Goal: Transaction & Acquisition: Obtain resource

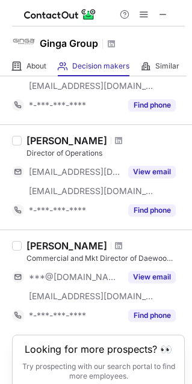
scroll to position [342, 0]
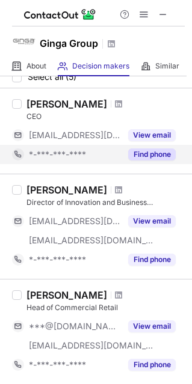
scroll to position [60, 0]
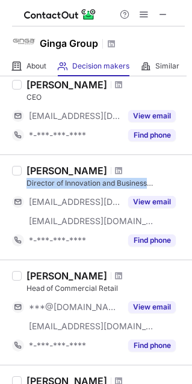
drag, startPoint x: 25, startPoint y: 182, endPoint x: 183, endPoint y: 180, distance: 158.2
click at [183, 180] on div "Francisco A Romero Director of Innovation and Business Development ***@me.com *…" at bounding box center [96, 207] width 192 height 105
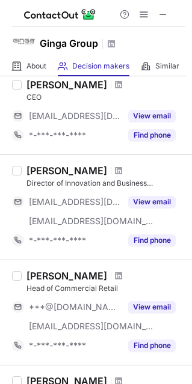
drag, startPoint x: 75, startPoint y: 184, endPoint x: 164, endPoint y: 174, distance: 89.6
click at [164, 174] on div "Francisco A Romero" at bounding box center [105, 171] width 158 height 12
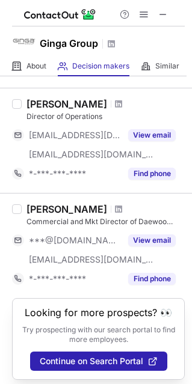
scroll to position [342, 0]
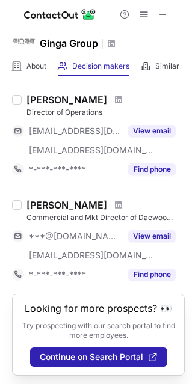
click at [27, 219] on div "Commercial and Mkt Director of Daewoo Brand" at bounding box center [105, 217] width 158 height 11
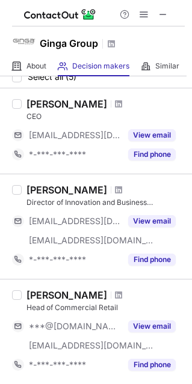
scroll to position [0, 0]
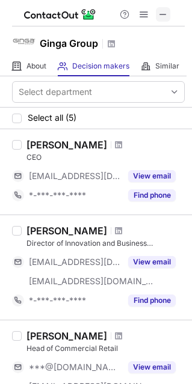
click at [162, 17] on span at bounding box center [163, 15] width 10 height 10
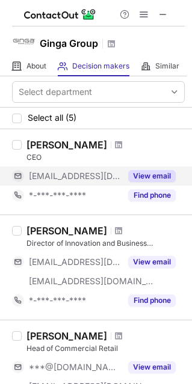
click at [158, 176] on button "View email" at bounding box center [152, 176] width 48 height 12
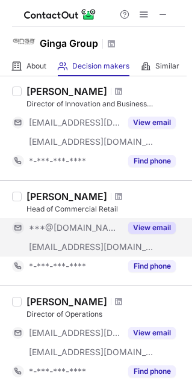
scroll to position [60, 0]
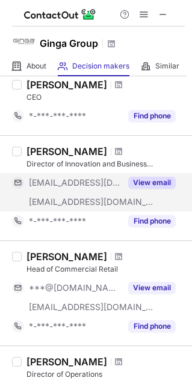
click at [156, 179] on button "View email" at bounding box center [152, 183] width 48 height 12
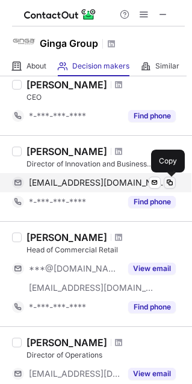
click at [174, 184] on span at bounding box center [170, 183] width 10 height 10
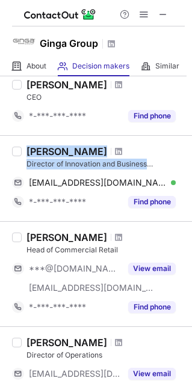
drag, startPoint x: 27, startPoint y: 152, endPoint x: 188, endPoint y: 163, distance: 161.0
click at [188, 163] on div "Select department Select all (5) Joseph Ashkenazi CEO *-***-***-**** Find phone…" at bounding box center [96, 230] width 192 height 308
copy div "Francisco A Romero Director of Innovation and Business"
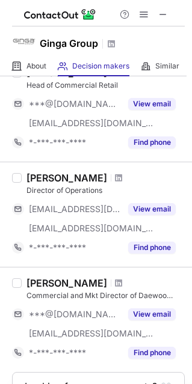
scroll to position [301, 0]
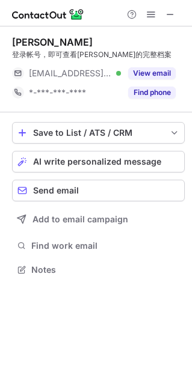
scroll to position [6, 6]
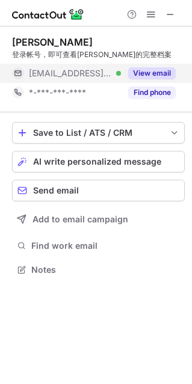
click at [138, 72] on button "View email" at bounding box center [152, 73] width 48 height 12
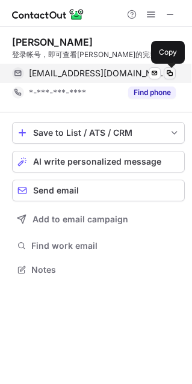
click at [165, 75] on span at bounding box center [170, 74] width 10 height 10
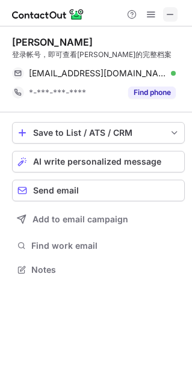
click at [174, 13] on span at bounding box center [170, 15] width 10 height 10
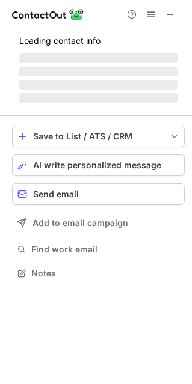
scroll to position [6, 6]
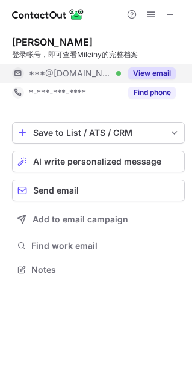
click at [158, 75] on button "View email" at bounding box center [152, 73] width 48 height 12
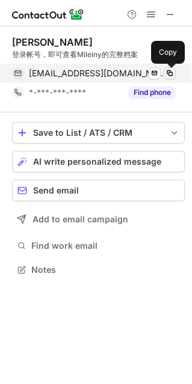
click at [165, 71] on span at bounding box center [170, 74] width 10 height 10
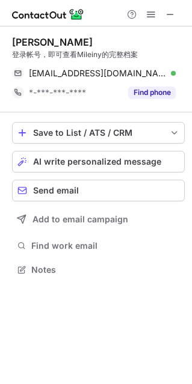
drag, startPoint x: 14, startPoint y: 39, endPoint x: 103, endPoint y: 40, distance: 89.0
click at [103, 40] on div "Mileiny Contreras" at bounding box center [98, 42] width 173 height 12
copy div "Mileiny Contreras"
click at [167, 16] on span at bounding box center [170, 15] width 10 height 10
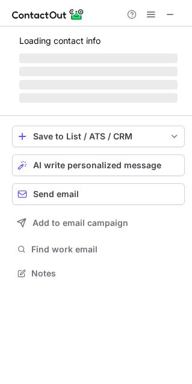
scroll to position [280, 192]
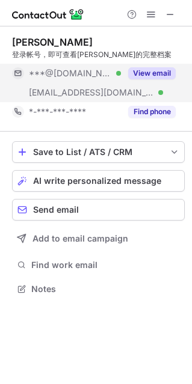
click at [141, 74] on button "View email" at bounding box center [152, 73] width 48 height 12
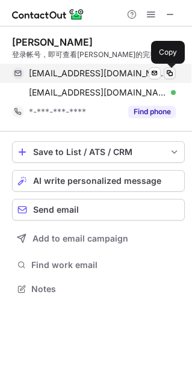
click at [169, 74] on span at bounding box center [170, 74] width 10 height 10
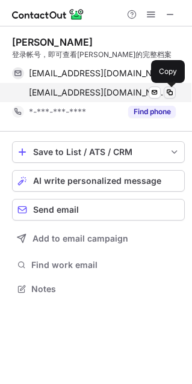
click at [171, 94] on span at bounding box center [170, 93] width 10 height 10
